Goal: Information Seeking & Learning: Learn about a topic

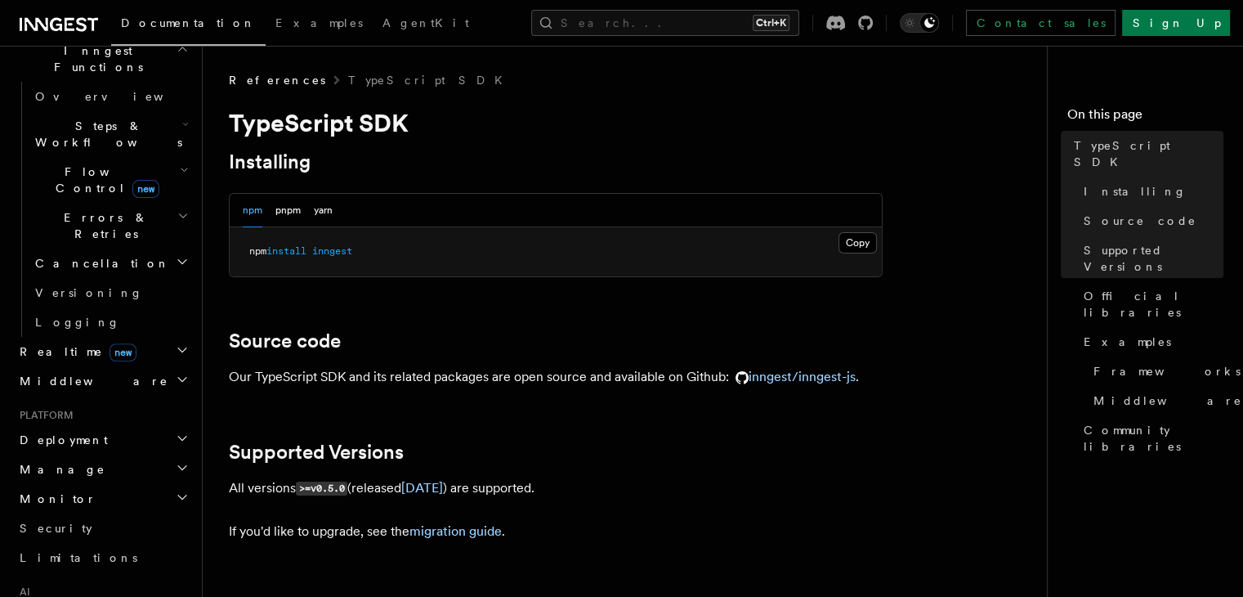
scroll to position [491, 0]
click at [176, 428] on icon "button" at bounding box center [182, 434] width 13 height 13
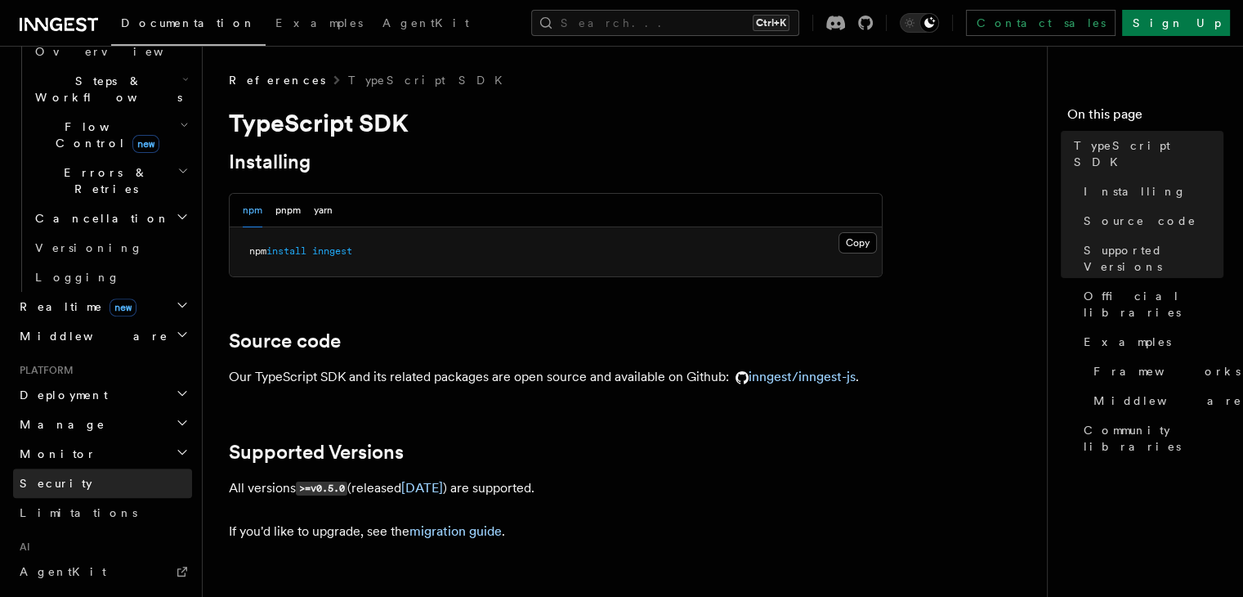
scroll to position [572, 0]
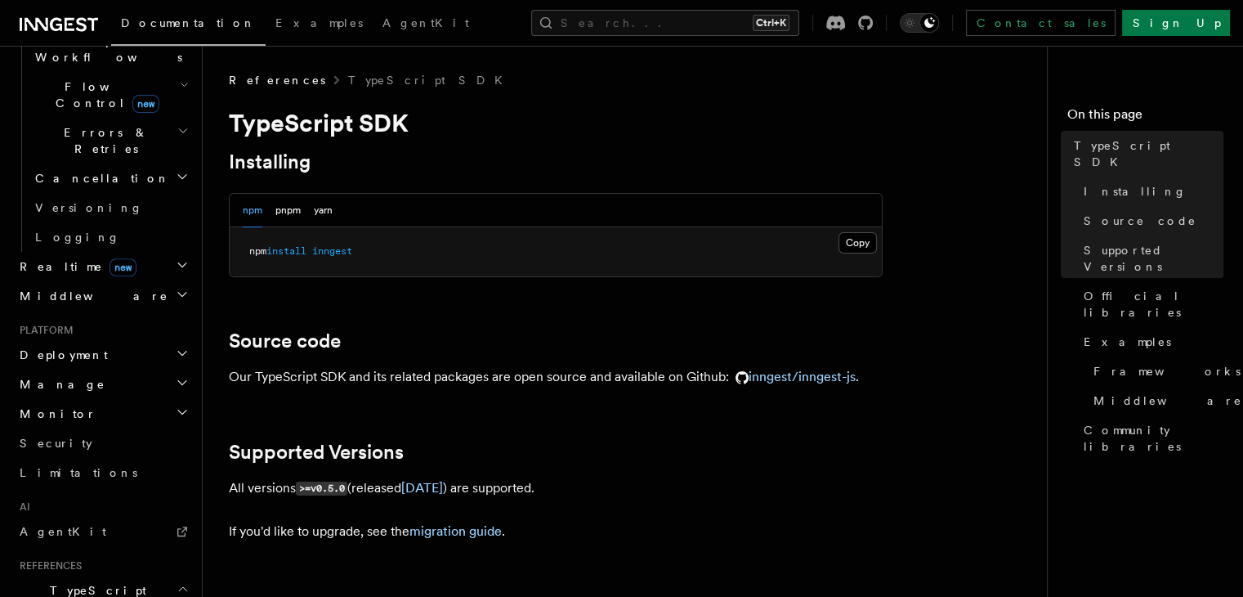
click at [176, 376] on icon "button" at bounding box center [182, 382] width 13 height 13
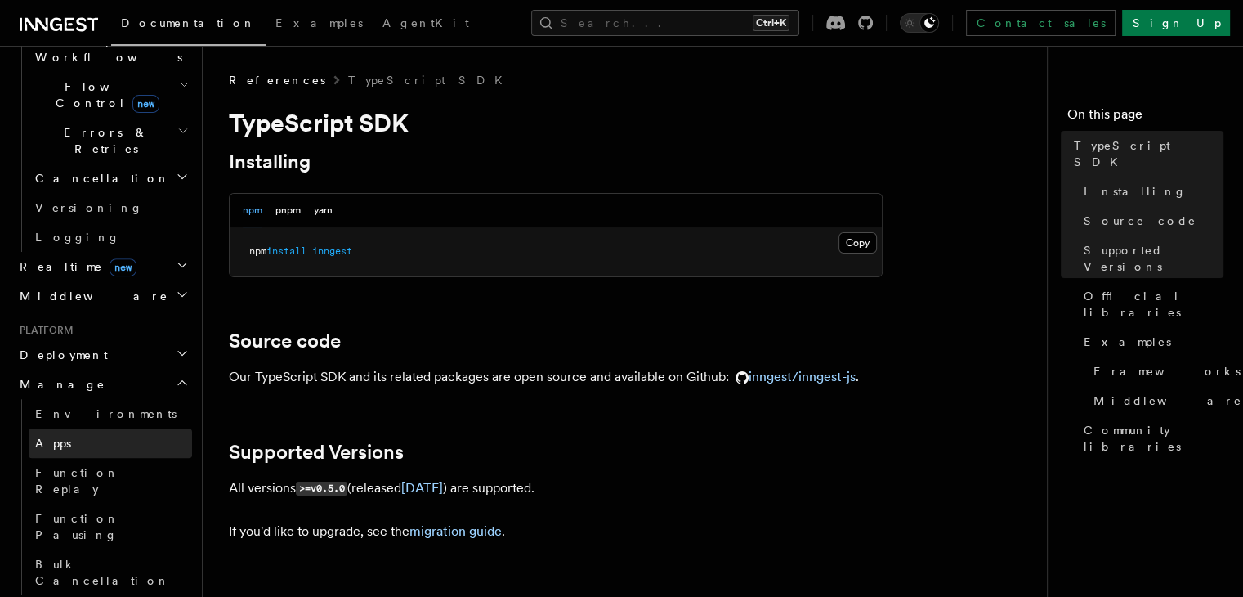
click at [71, 428] on link "Apps" at bounding box center [111, 442] width 164 height 29
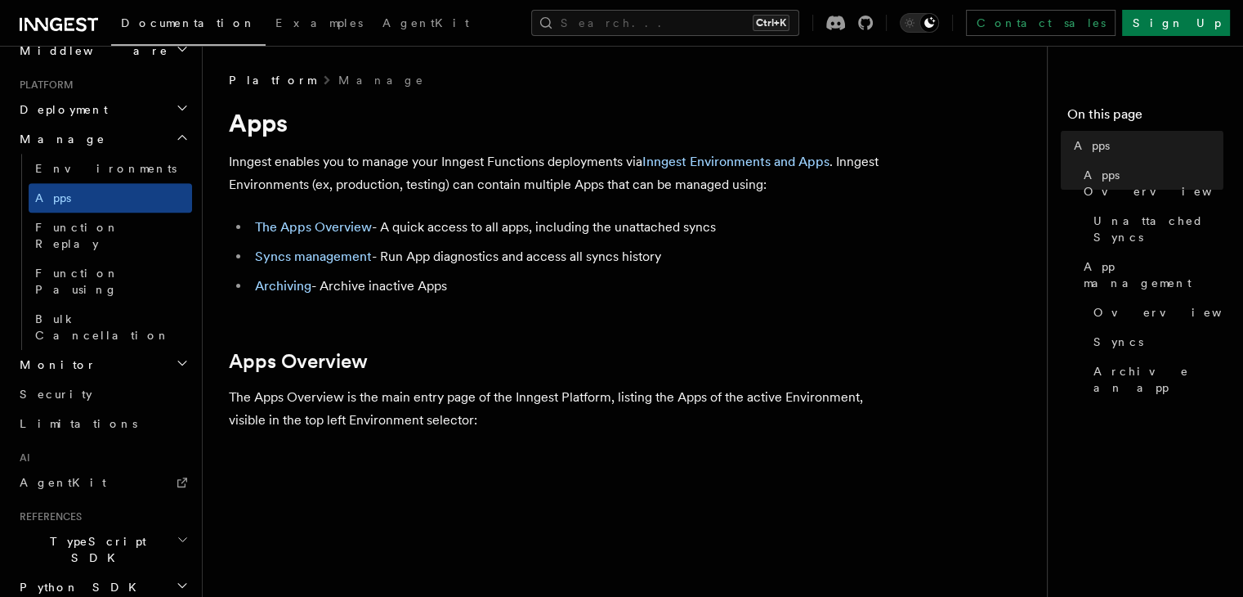
scroll to position [858, 0]
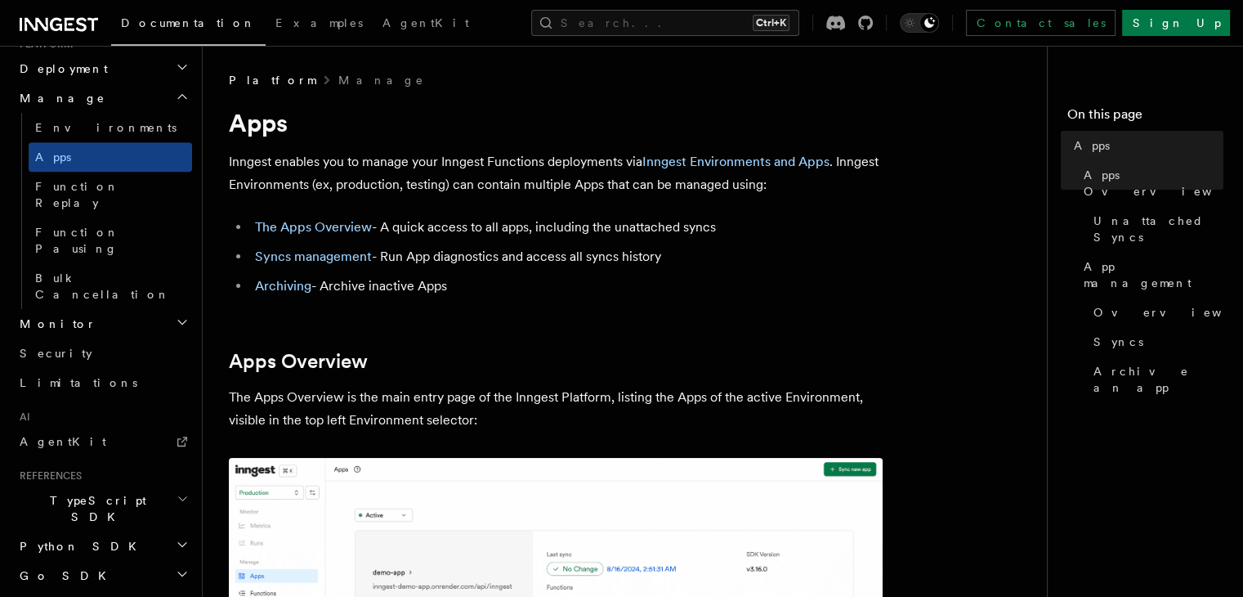
click at [89, 492] on span "TypeScript SDK" at bounding box center [95, 508] width 164 height 33
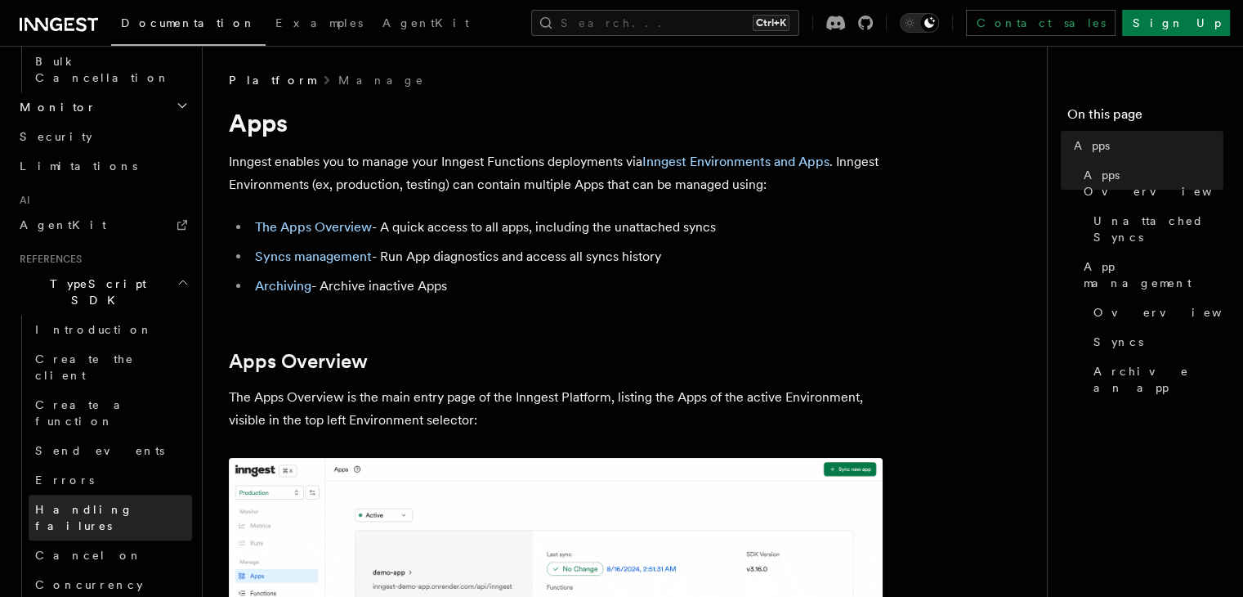
scroll to position [1104, 0]
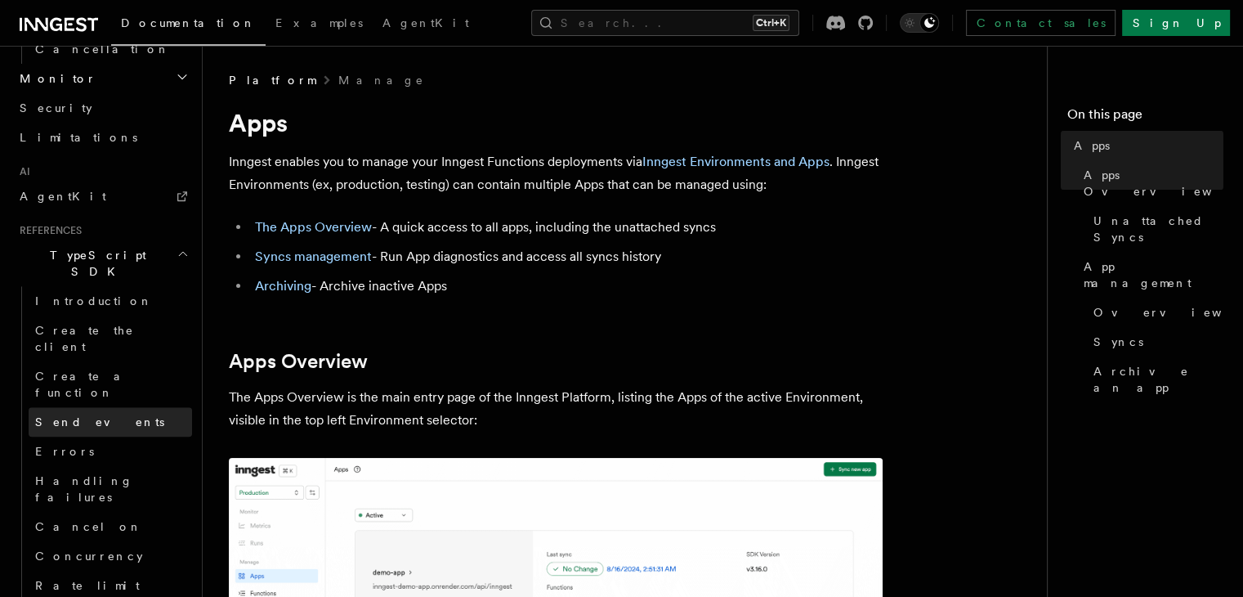
click at [81, 415] on span "Send events" at bounding box center [99, 421] width 129 height 13
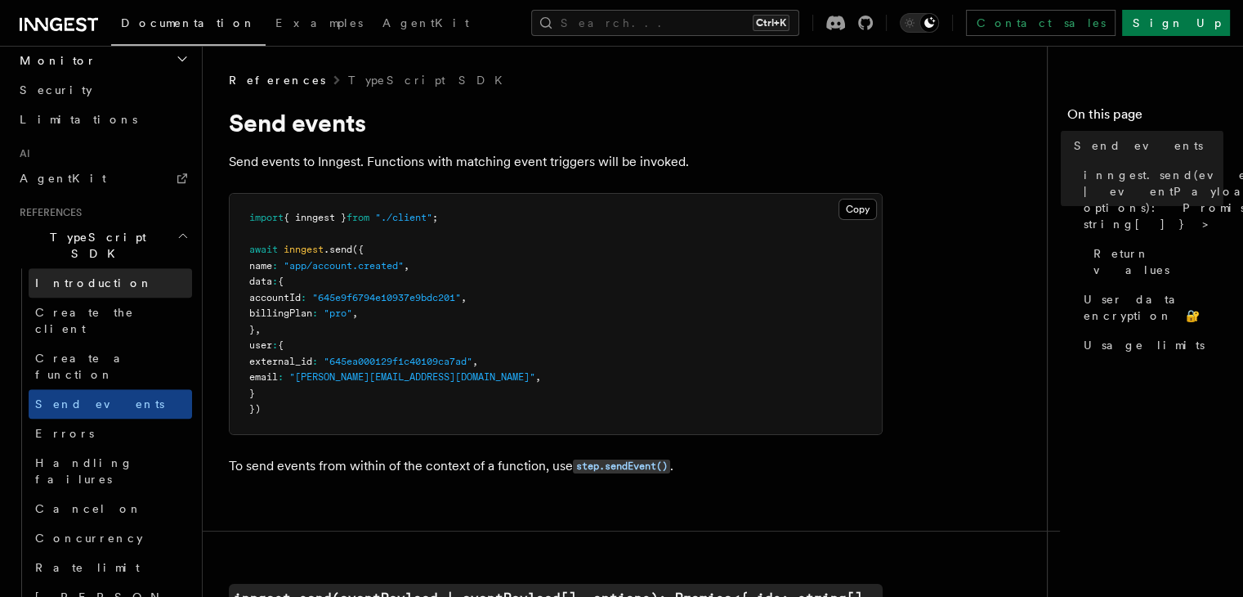
scroll to position [858, 0]
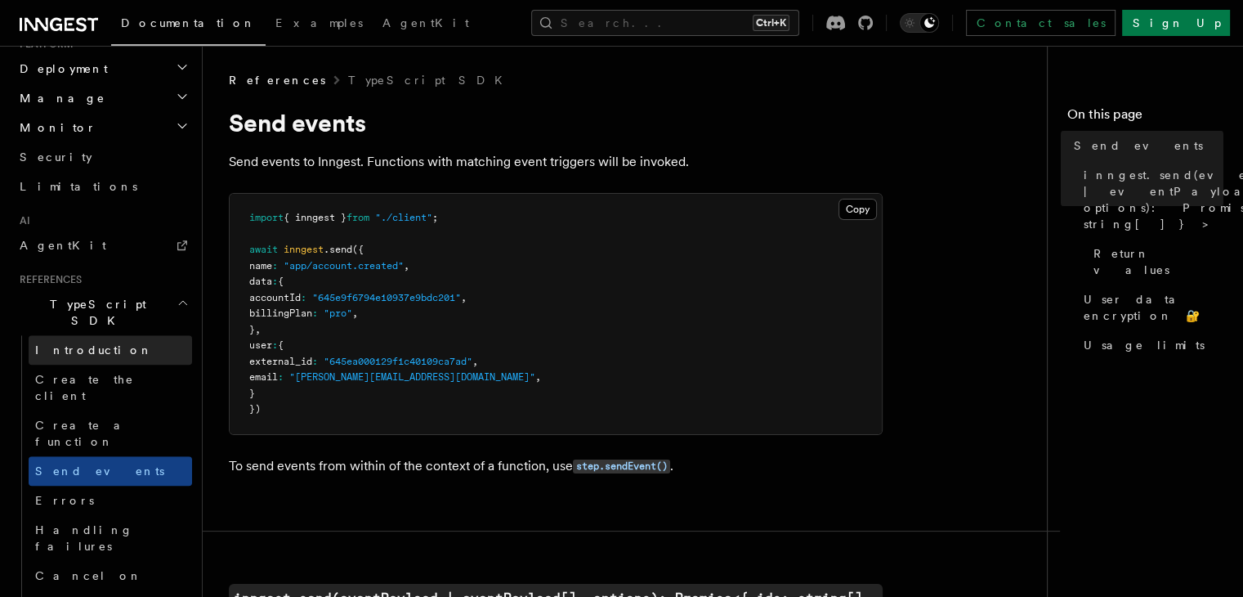
click at [75, 343] on span "Introduction" at bounding box center [94, 349] width 118 height 13
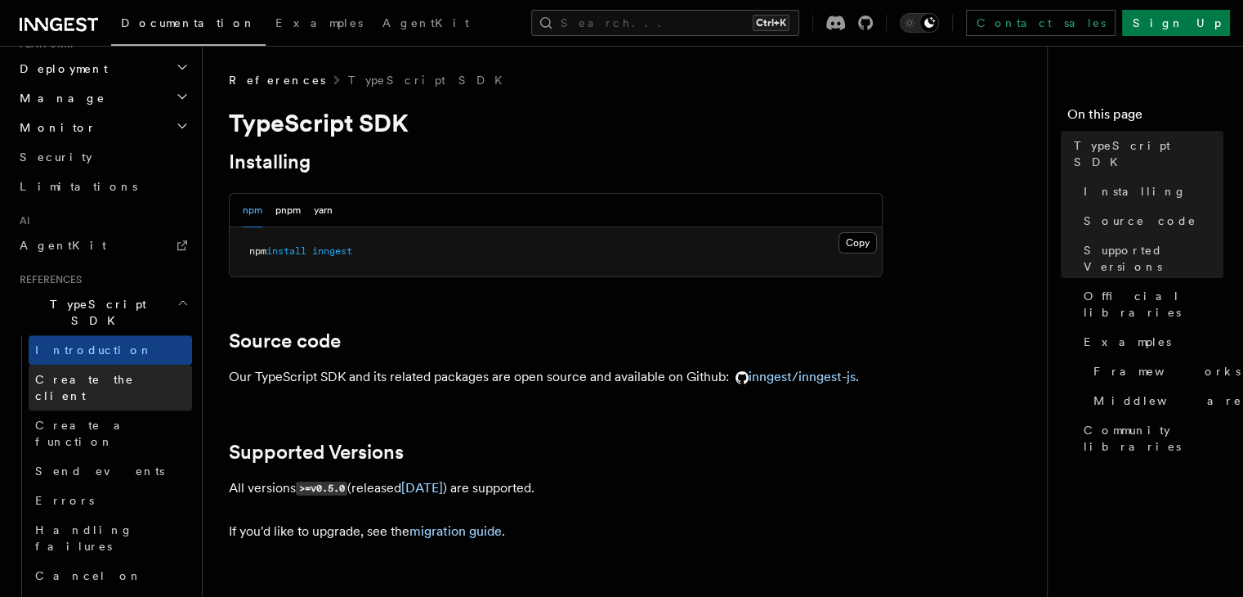
click at [85, 371] on span "Create the client" at bounding box center [113, 387] width 157 height 33
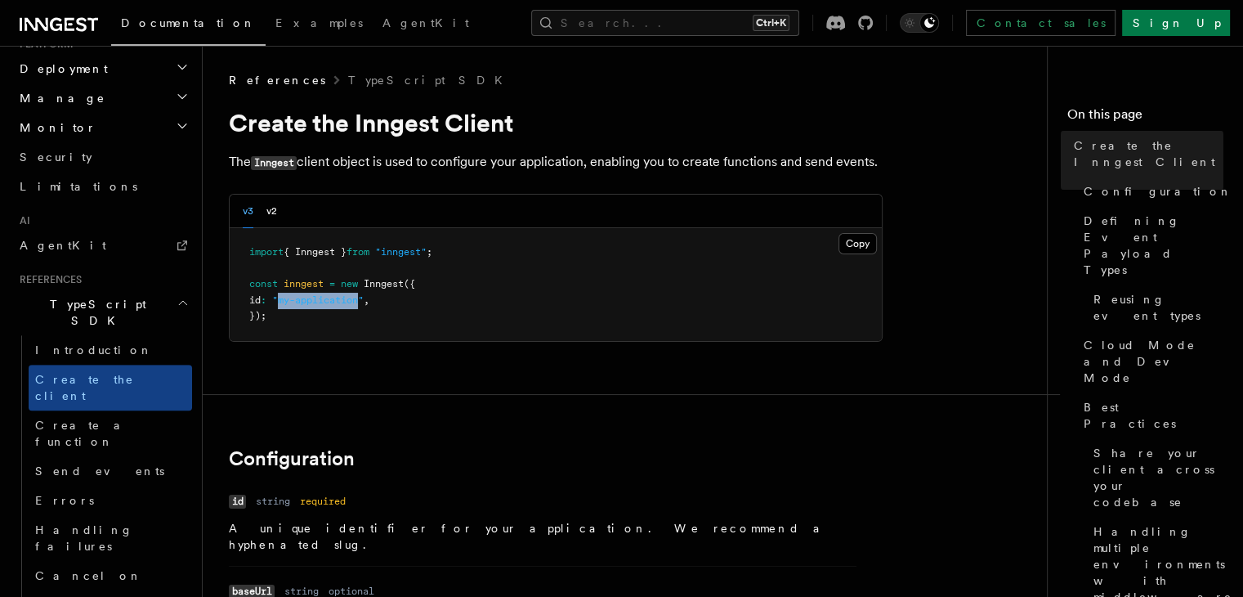
drag, startPoint x: 289, startPoint y: 298, endPoint x: 373, endPoint y: 297, distance: 83.4
click at [364, 297] on span ""my-application"" at bounding box center [318, 299] width 92 height 11
click at [494, 285] on pre "import { Inngest } from "inngest" ; const inngest = new Inngest ({ id : "my-app…" at bounding box center [556, 284] width 652 height 113
click at [278, 203] on div "v3 v2" at bounding box center [556, 212] width 652 height 34
click at [271, 212] on button "v2" at bounding box center [272, 212] width 11 height 34
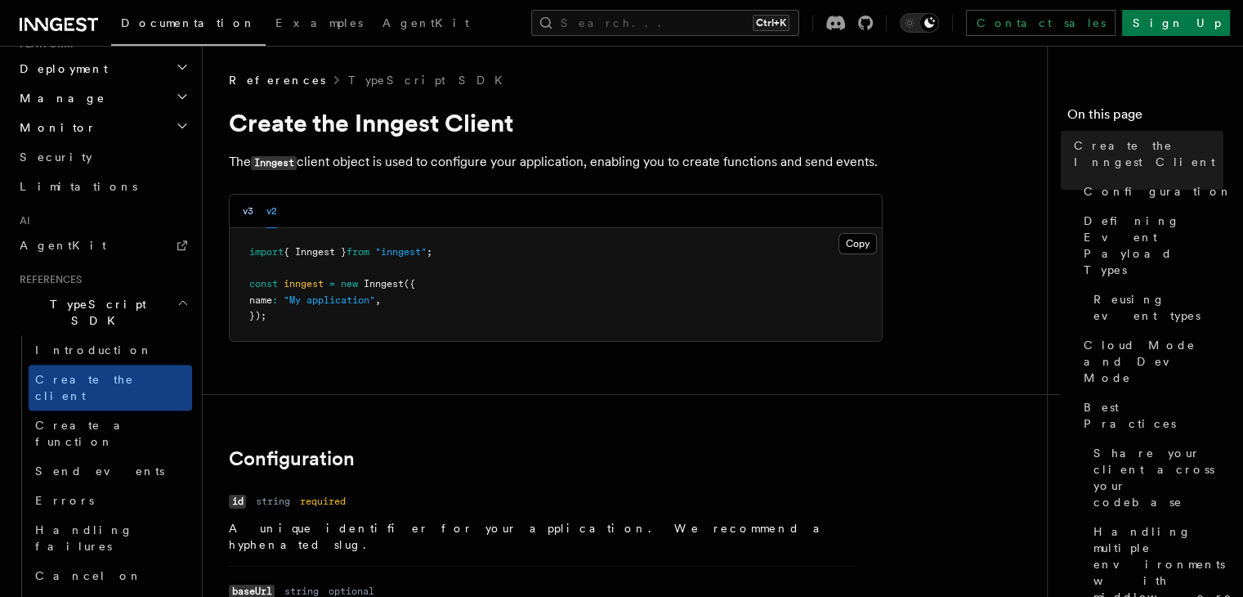
click at [252, 209] on button "v3" at bounding box center [248, 212] width 11 height 34
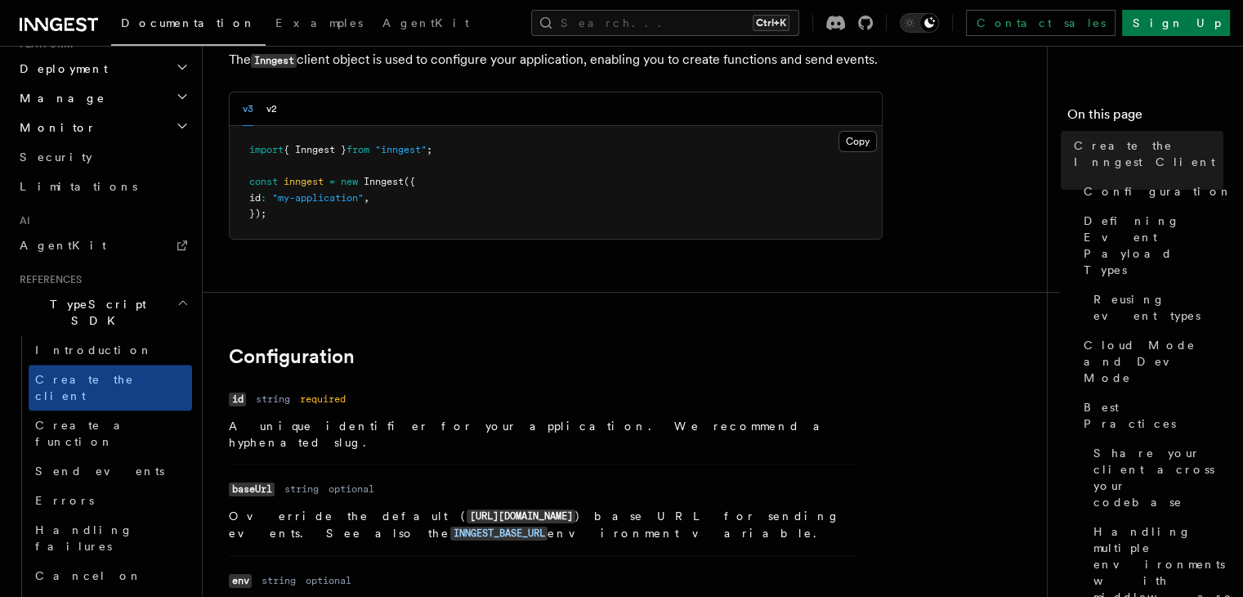
scroll to position [164, 0]
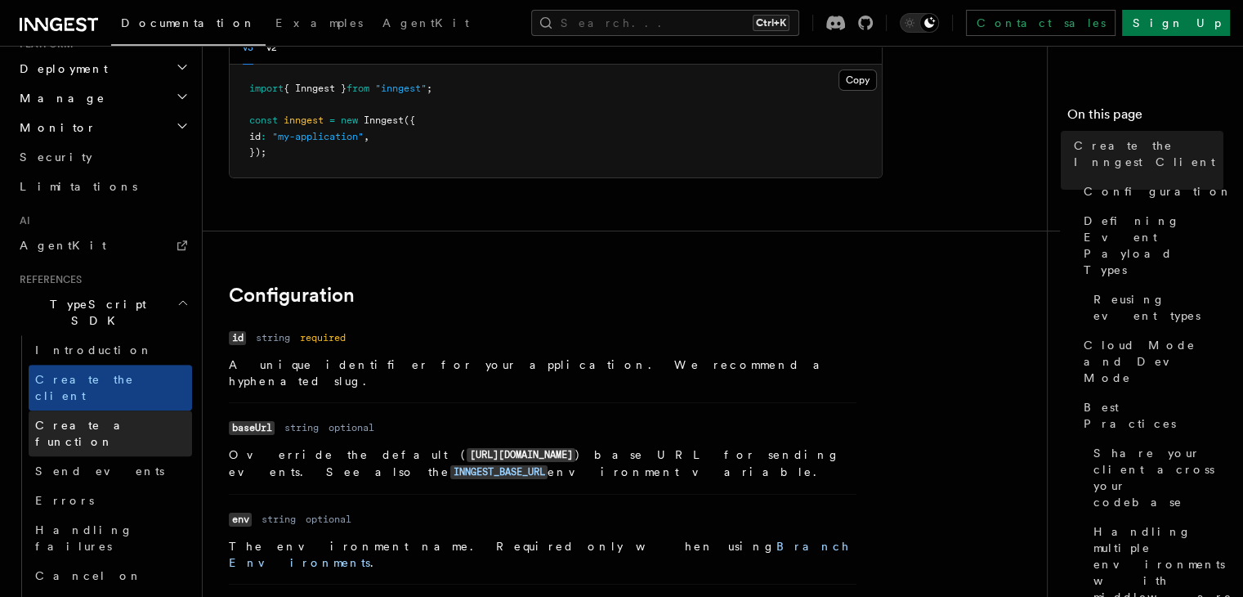
click at [74, 419] on span "Create a function" at bounding box center [83, 433] width 97 height 29
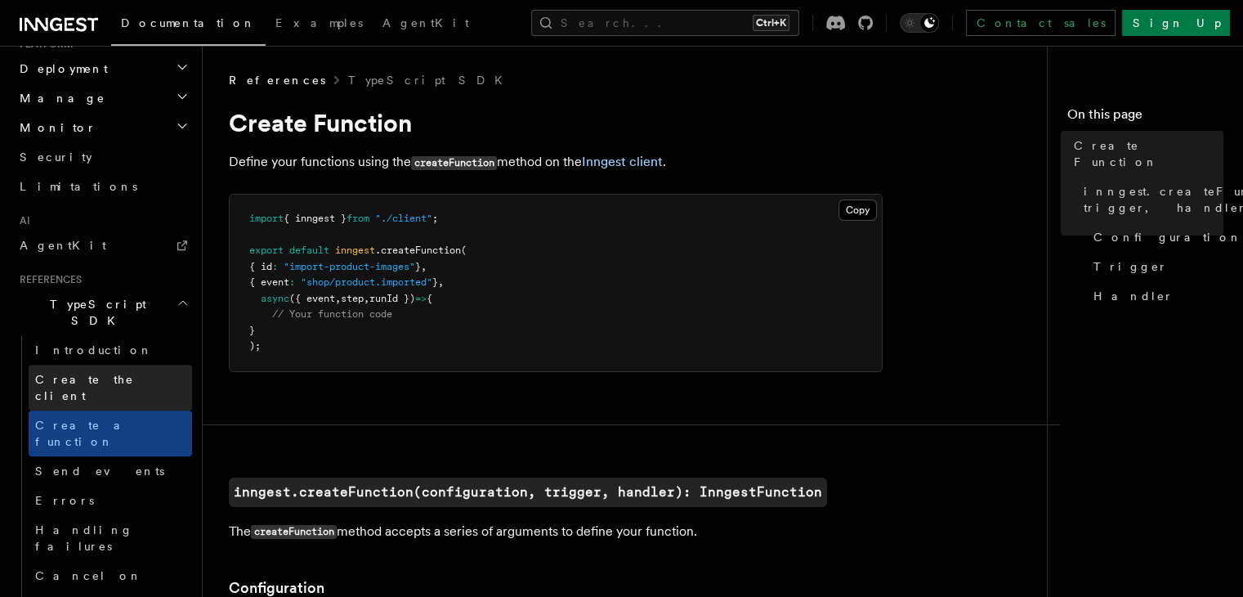
click at [97, 373] on span "Create the client" at bounding box center [84, 387] width 99 height 29
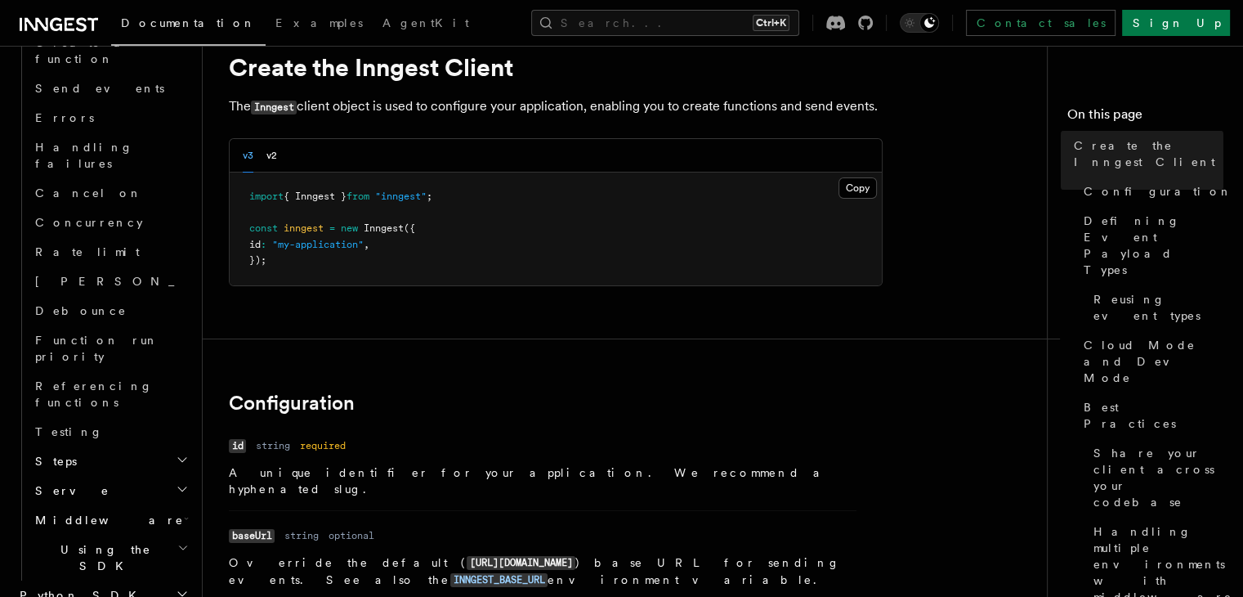
scroll to position [82, 0]
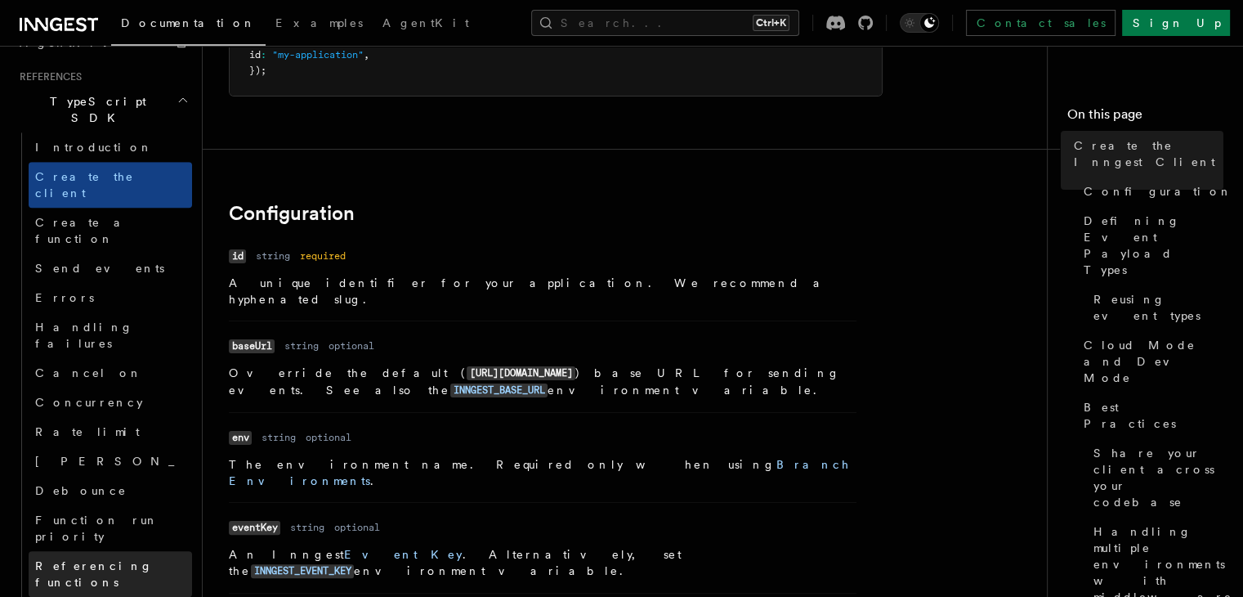
scroll to position [898, 0]
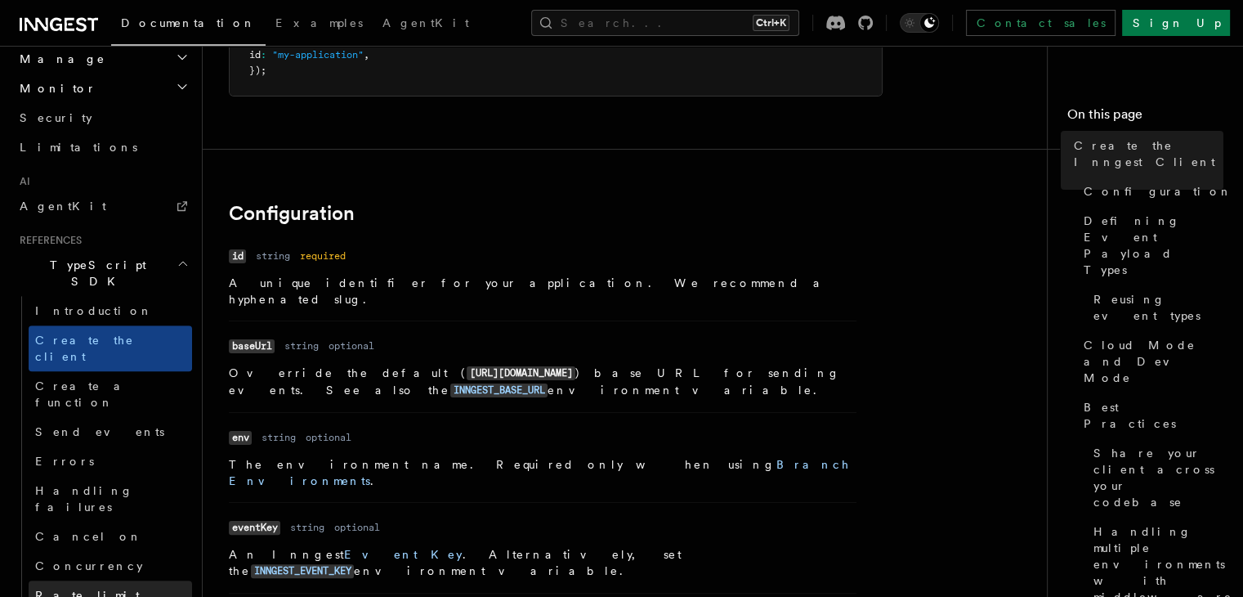
click at [80, 589] on span "Rate limit" at bounding box center [87, 595] width 105 height 13
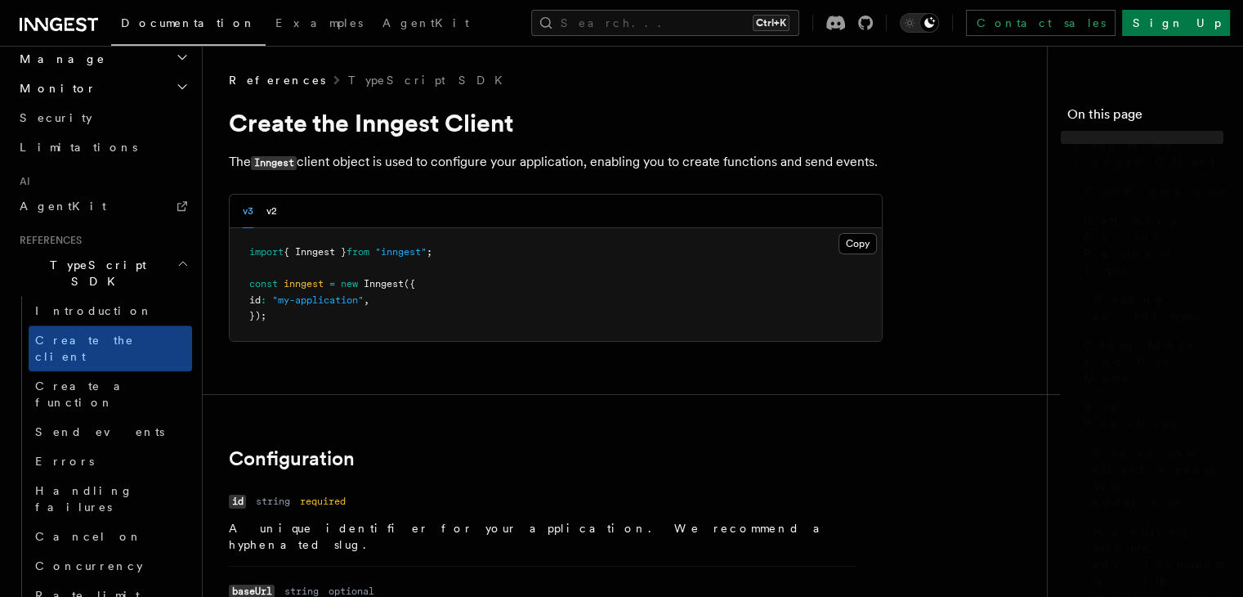
scroll to position [245, 0]
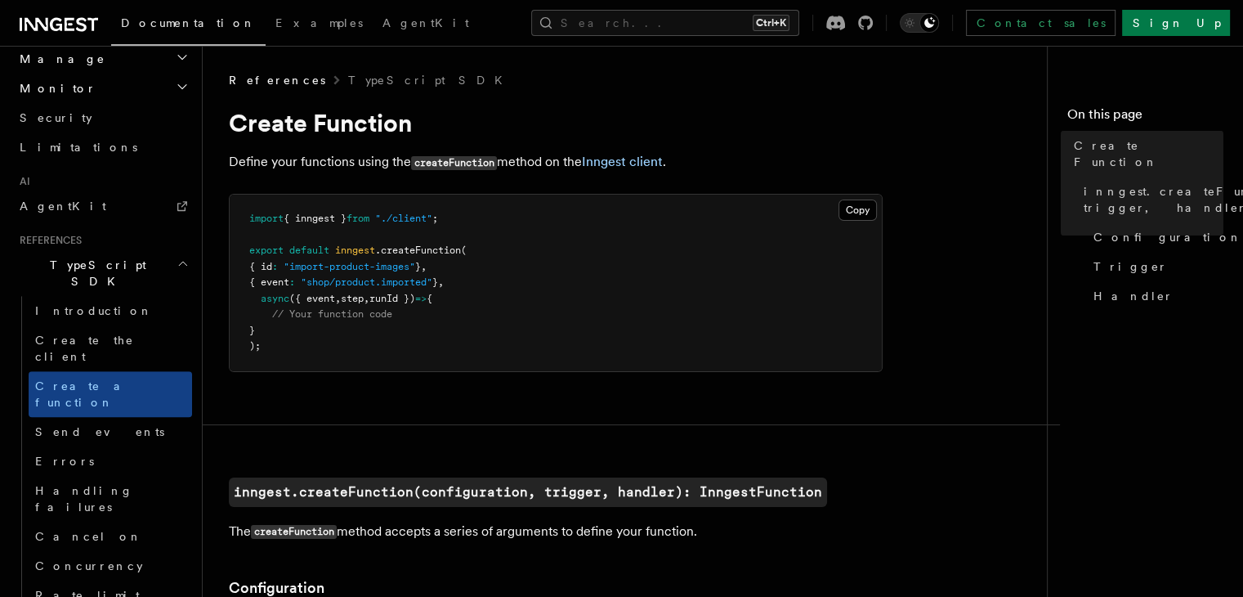
scroll to position [164, 0]
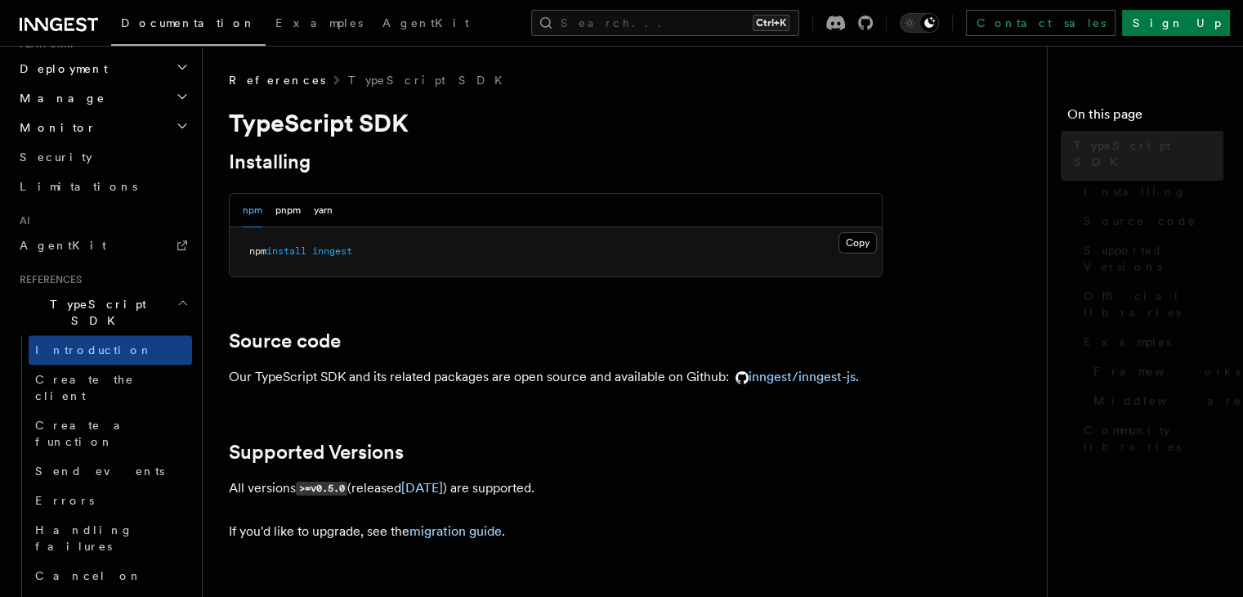
scroll to position [898, 0]
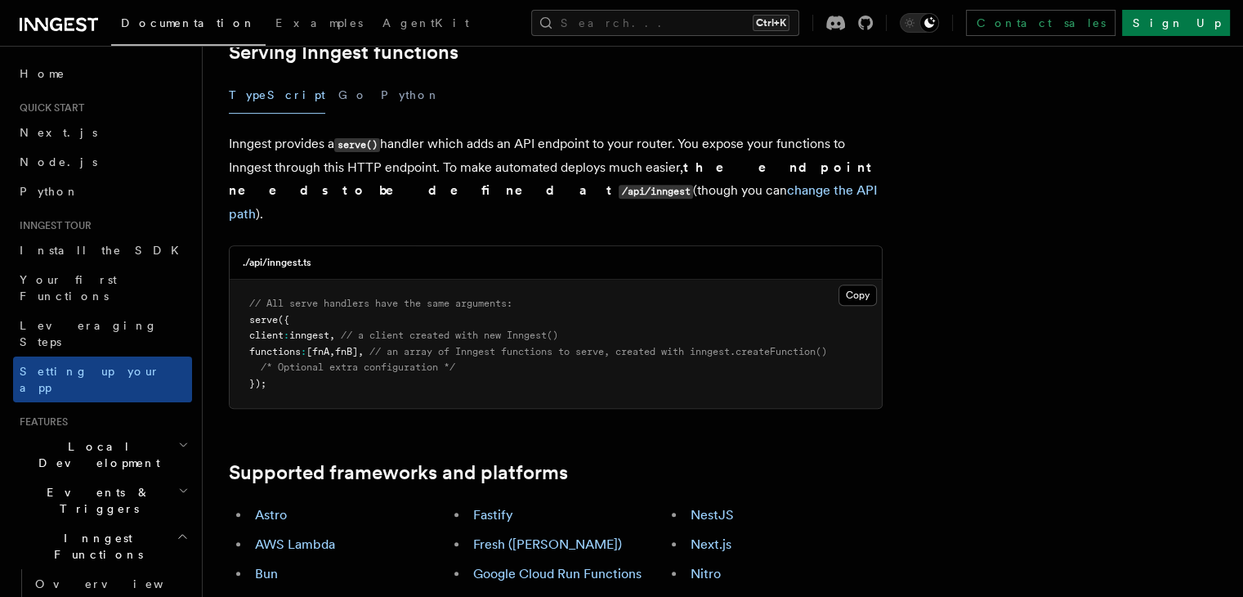
scroll to position [736, 0]
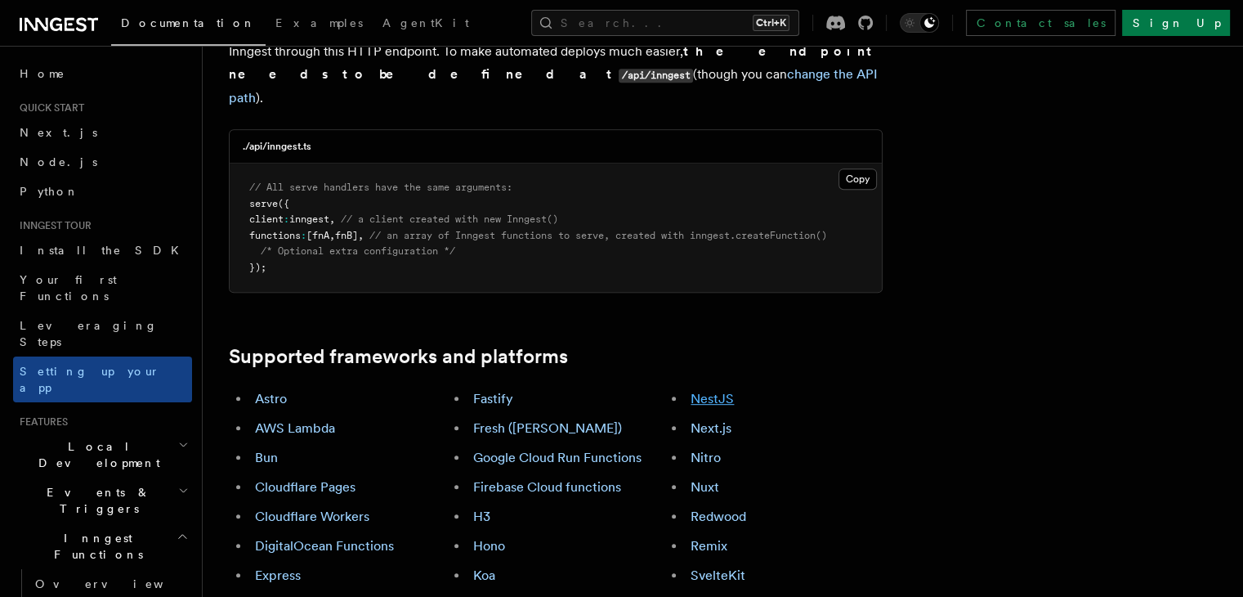
click at [734, 391] on link "NestJS" at bounding box center [712, 399] width 43 height 16
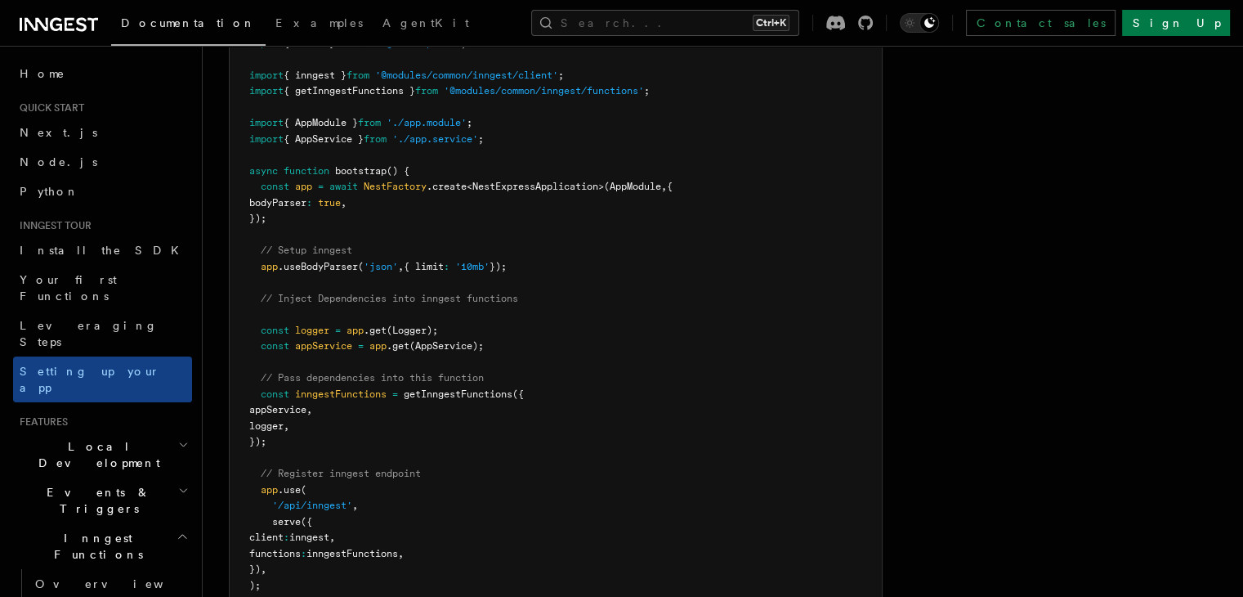
scroll to position [9526, 0]
